Goal: Information Seeking & Learning: Get advice/opinions

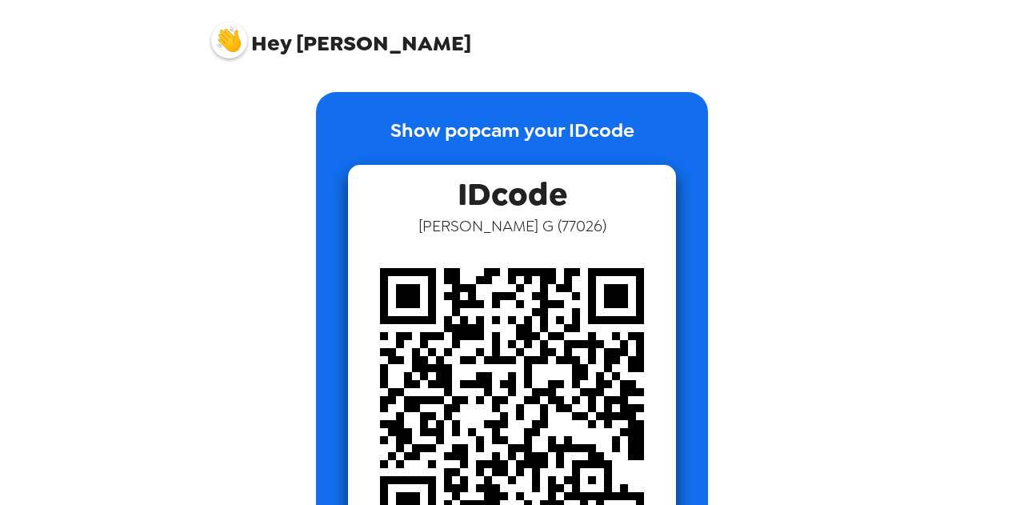
click at [325, 46] on span "Hey [PERSON_NAME]" at bounding box center [341, 34] width 260 height 40
click at [228, 42] on img at bounding box center [229, 40] width 36 height 36
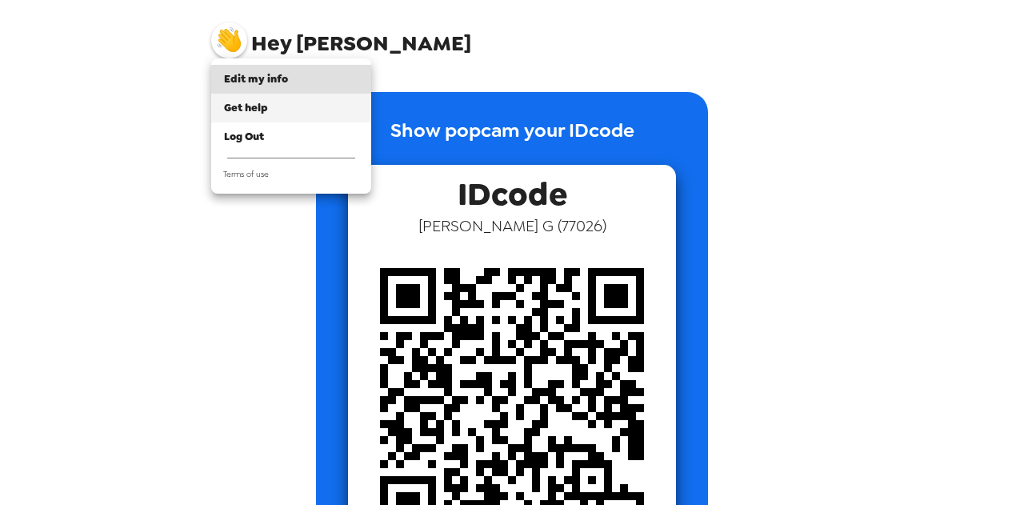
click at [239, 105] on span "Get help" at bounding box center [246, 108] width 44 height 14
